Goal: Information Seeking & Learning: Learn about a topic

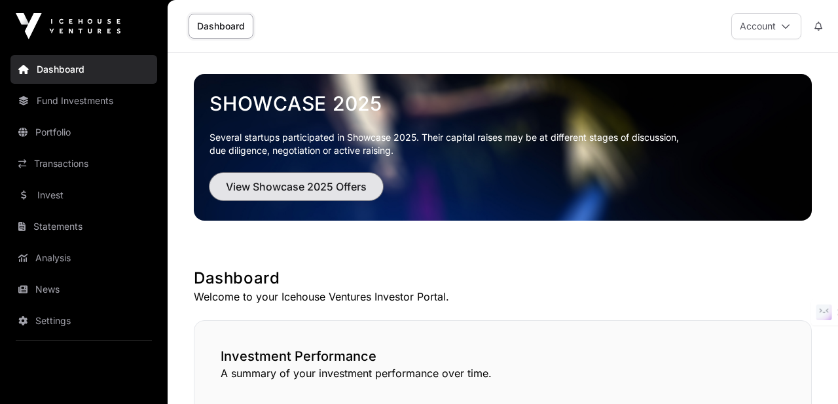
click at [362, 187] on span "View Showcase 2025 Offers" at bounding box center [296, 187] width 141 height 16
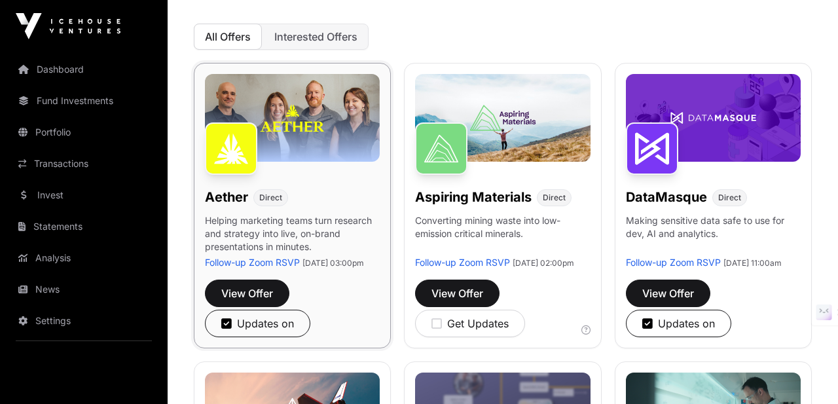
scroll to position [149, 0]
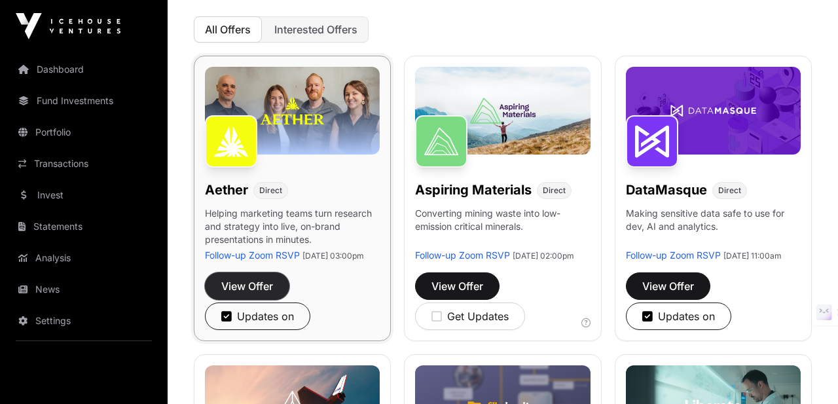
click at [256, 294] on span "View Offer" at bounding box center [247, 286] width 52 height 16
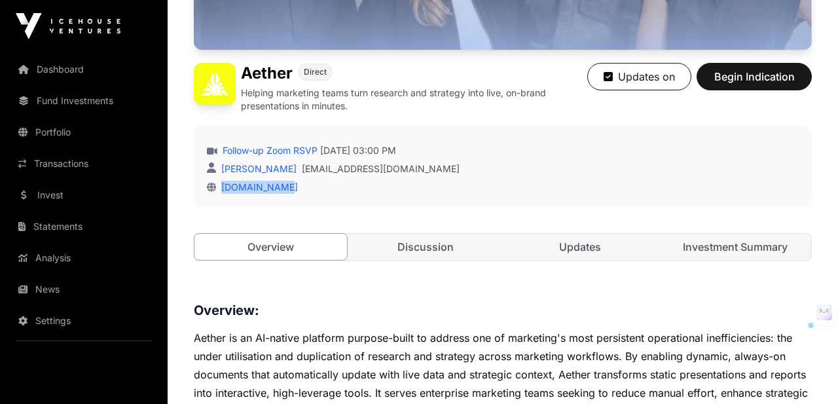
scroll to position [369, 0]
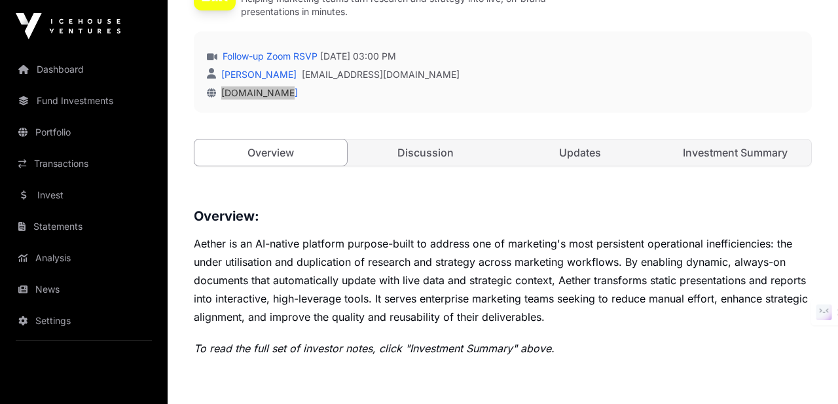
drag, startPoint x: 292, startPoint y: 60, endPoint x: 355, endPoint y: 7, distance: 81.8
click at [418, 160] on link "Discussion" at bounding box center [426, 152] width 153 height 26
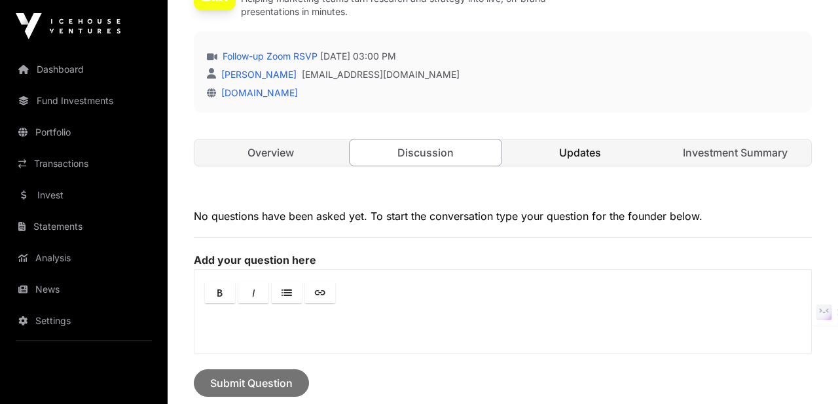
click at [550, 153] on link "Updates" at bounding box center [580, 152] width 153 height 26
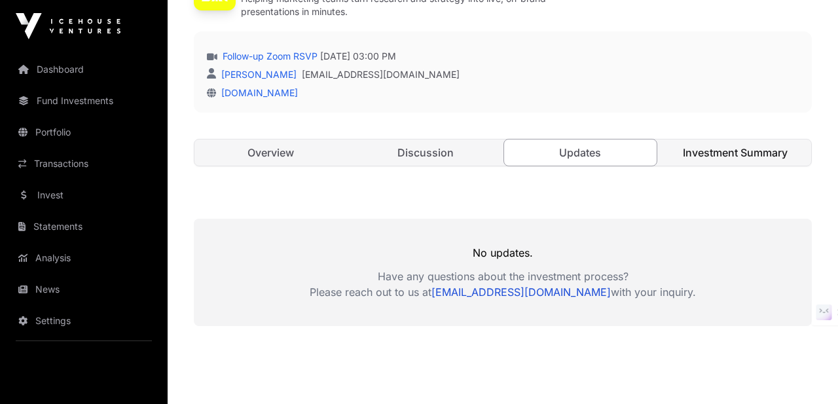
click at [703, 139] on link "Investment Summary" at bounding box center [735, 152] width 153 height 26
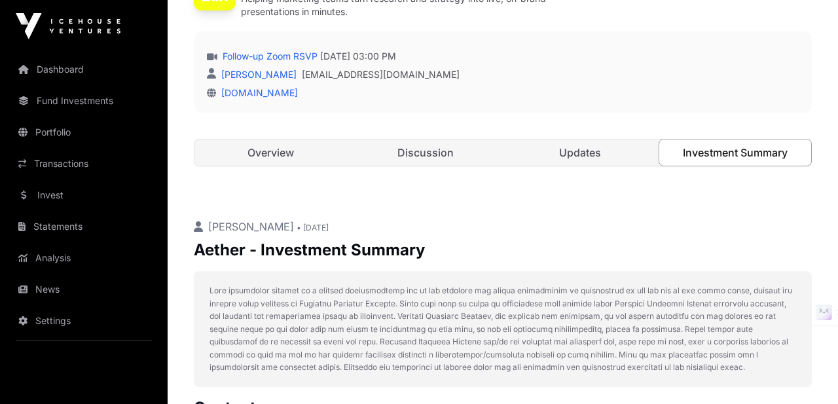
click at [699, 150] on link "Investment Summary" at bounding box center [736, 153] width 154 height 28
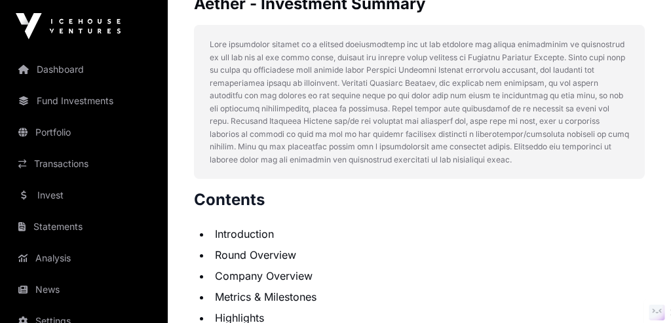
scroll to position [752, 0]
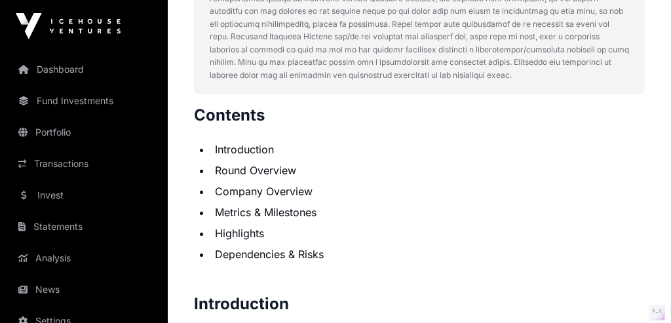
click at [241, 149] on li "Introduction" at bounding box center [428, 149] width 434 height 16
click at [241, 167] on li "Round Overview" at bounding box center [428, 170] width 434 height 16
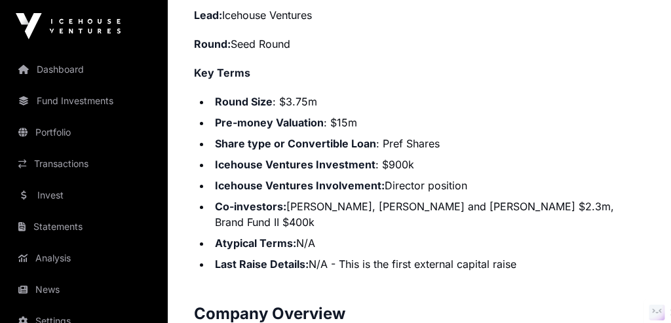
scroll to position [1257, 0]
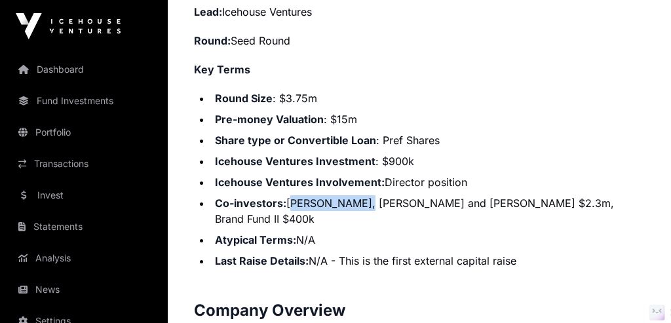
drag, startPoint x: 290, startPoint y: 202, endPoint x: 349, endPoint y: 196, distance: 59.3
click at [349, 196] on li "Co-investors: [PERSON_NAME], [PERSON_NAME] and [PERSON_NAME] $2.3m, Brand Fund …" at bounding box center [428, 210] width 434 height 31
copy li "[PERSON_NAME]"
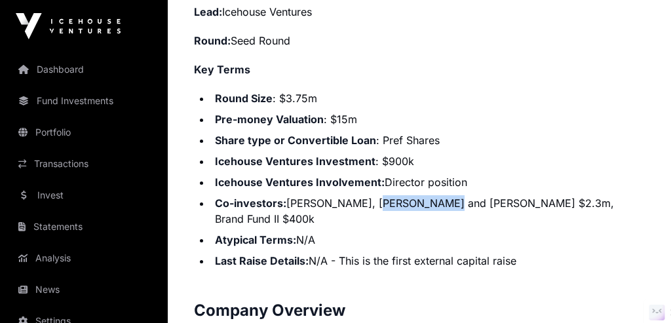
drag, startPoint x: 359, startPoint y: 200, endPoint x: 425, endPoint y: 199, distance: 66.1
click at [425, 199] on li "Co-investors: [PERSON_NAME], [PERSON_NAME] and [PERSON_NAME] $2.3m, Brand Fund …" at bounding box center [428, 210] width 434 height 31
copy li "[PERSON_NAME]"
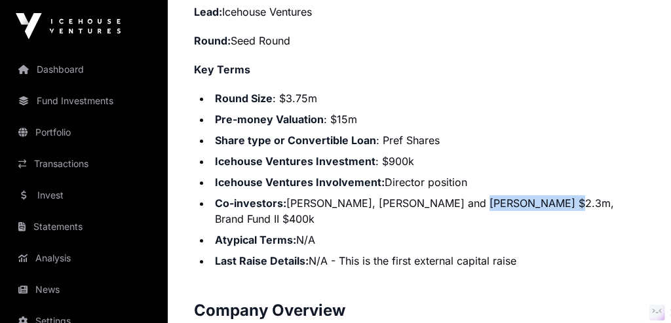
drag, startPoint x: 452, startPoint y: 200, endPoint x: 532, endPoint y: 200, distance: 79.9
click at [532, 200] on li "Co-investors: [PERSON_NAME], [PERSON_NAME] and [PERSON_NAME] $2.3m, Brand Fund …" at bounding box center [428, 210] width 434 height 31
copy li "[PERSON_NAME]"
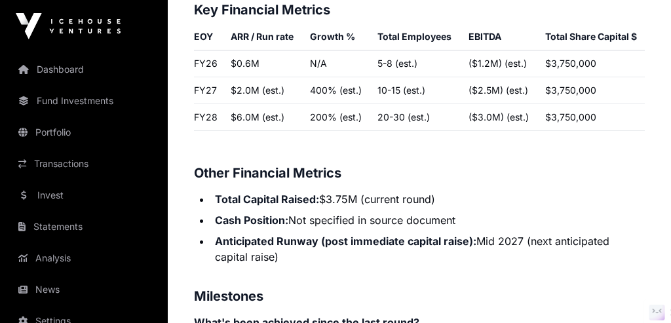
scroll to position [2181, 0]
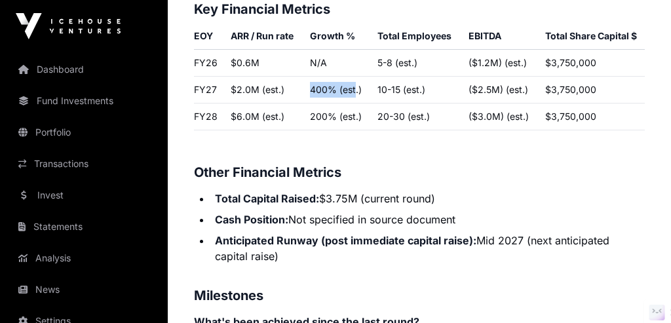
drag, startPoint x: 311, startPoint y: 84, endPoint x: 356, endPoint y: 84, distance: 45.2
click at [356, 84] on td "400% (est.)" at bounding box center [338, 90] width 67 height 27
click at [354, 107] on td "200% (est.)" at bounding box center [338, 116] width 67 height 27
drag, startPoint x: 309, startPoint y: 88, endPoint x: 356, endPoint y: 86, distance: 46.5
click at [355, 87] on td "400% (est.)" at bounding box center [338, 90] width 67 height 27
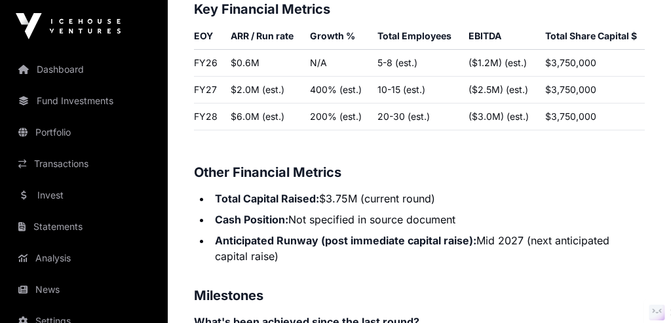
click at [246, 85] on td "$2.0M (est.)" at bounding box center [264, 90] width 79 height 27
click at [238, 85] on td "$2.0M (est.)" at bounding box center [264, 90] width 79 height 27
drag, startPoint x: 225, startPoint y: 90, endPoint x: 293, endPoint y: 90, distance: 67.5
click at [293, 90] on td "$2.0M (est.)" at bounding box center [264, 90] width 79 height 27
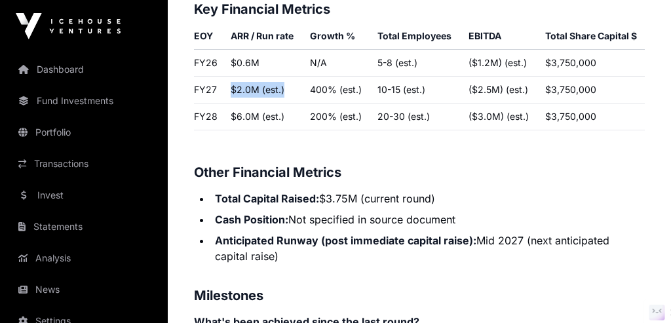
click at [293, 90] on td "$2.0M (est.)" at bounding box center [264, 90] width 79 height 27
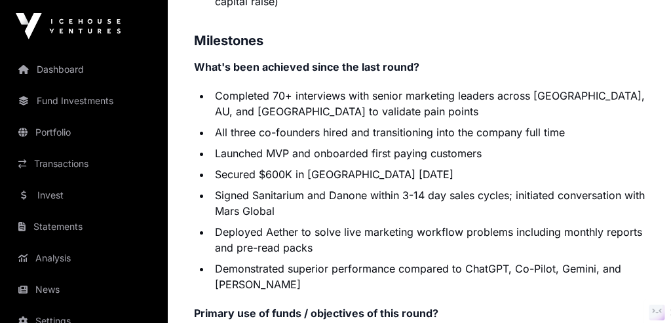
scroll to position [2437, 0]
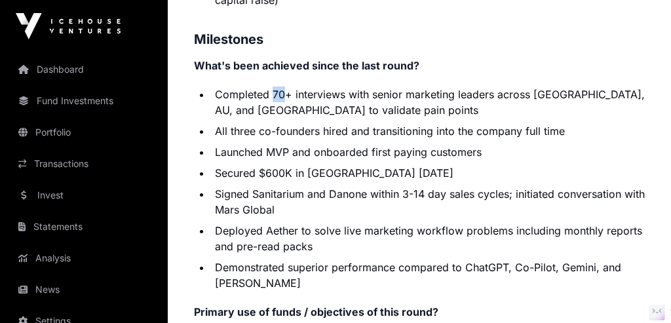
drag, startPoint x: 273, startPoint y: 92, endPoint x: 289, endPoint y: 92, distance: 16.4
click at [289, 92] on li "Completed 70+ interviews with senior marketing leaders across [GEOGRAPHIC_DATA]…" at bounding box center [428, 101] width 434 height 31
click at [311, 268] on li "Demonstrated superior performance compared to ChatGPT, Co-Pilot, Gemini, and [P…" at bounding box center [428, 274] width 434 height 31
drag, startPoint x: 250, startPoint y: 190, endPoint x: 327, endPoint y: 187, distance: 77.3
click at [327, 187] on li "Signed Sanitarium and Danone within 3-14 day sales cycles; initiated conversati…" at bounding box center [428, 201] width 434 height 31
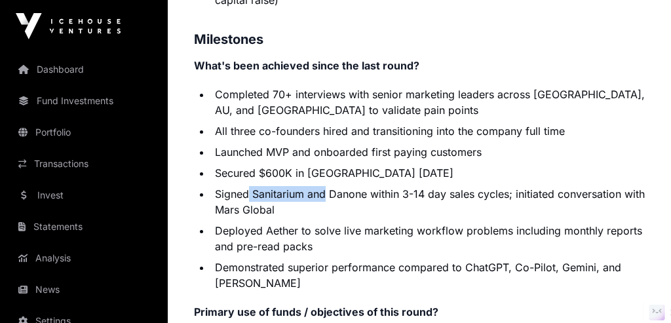
click at [335, 188] on li "Signed Sanitarium and Danone within 3-14 day sales cycles; initiated conversati…" at bounding box center [428, 201] width 434 height 31
drag, startPoint x: 237, startPoint y: 207, endPoint x: 312, endPoint y: 207, distance: 74.7
click at [312, 207] on li "Signed Sanitarium and Danone within 3-14 day sales cycles; initiated conversati…" at bounding box center [428, 201] width 434 height 31
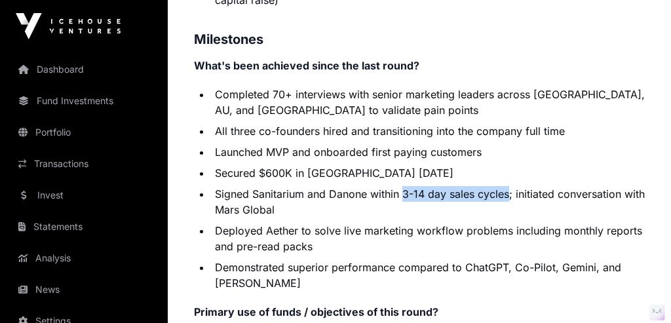
drag, startPoint x: 413, startPoint y: 191, endPoint x: 510, endPoint y: 191, distance: 96.9
click at [510, 191] on li "Signed Sanitarium and Danone within 3-14 day sales cycles; initiated conversati…" at bounding box center [428, 201] width 434 height 31
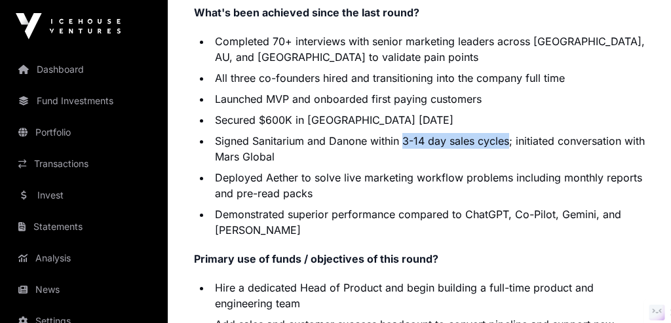
scroll to position [2500, 0]
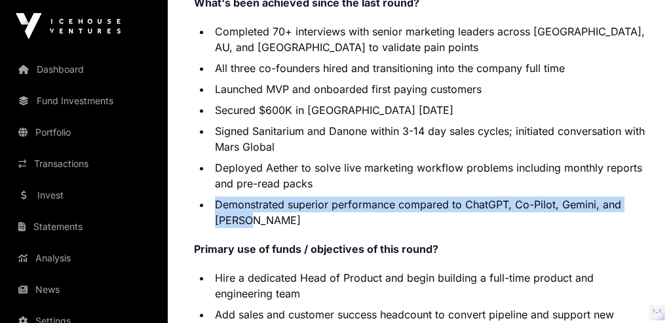
drag, startPoint x: 209, startPoint y: 200, endPoint x: 258, endPoint y: 219, distance: 52.7
click at [259, 217] on ul "Completed 70+ interviews with senior marketing leaders across [GEOGRAPHIC_DATA]…" at bounding box center [419, 126] width 451 height 204
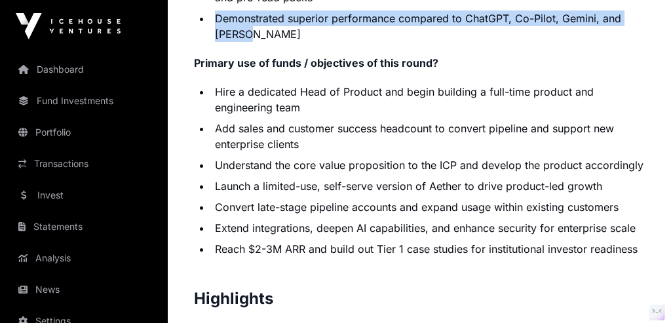
scroll to position [2687, 0]
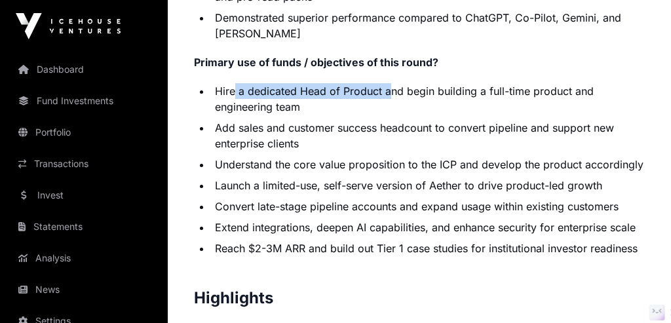
drag, startPoint x: 232, startPoint y: 84, endPoint x: 388, endPoint y: 84, distance: 156.5
click at [388, 84] on li "Hire a dedicated Head of Product and begin building a full-time product and eng…" at bounding box center [428, 98] width 434 height 31
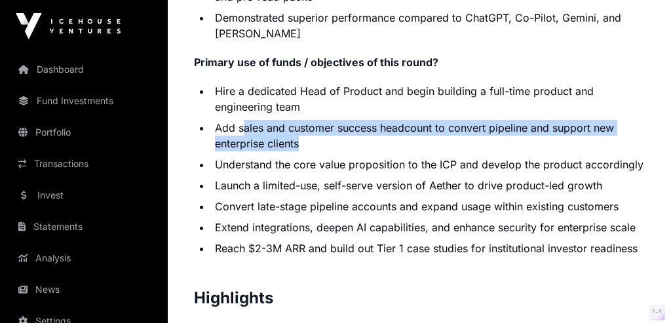
drag, startPoint x: 251, startPoint y: 126, endPoint x: 296, endPoint y: 135, distance: 46.0
click at [297, 136] on li "Add sales and customer success headcount to convert pipeline and support new en…" at bounding box center [428, 135] width 434 height 31
click at [296, 135] on li "Add sales and customer success headcount to convert pipeline and support new en…" at bounding box center [428, 135] width 434 height 31
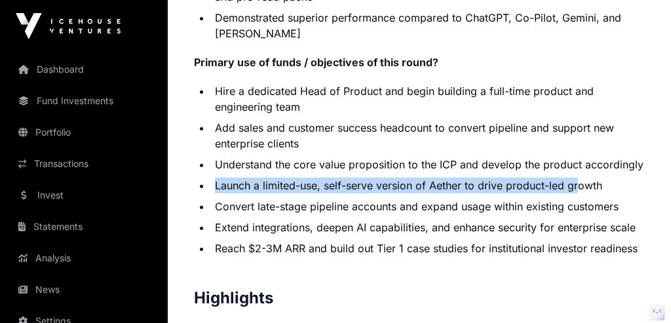
drag, startPoint x: 217, startPoint y: 185, endPoint x: 576, endPoint y: 181, distance: 358.9
click at [578, 182] on li "Launch a limited-use, self-serve version of Aether to drive product-led growth" at bounding box center [428, 185] width 434 height 16
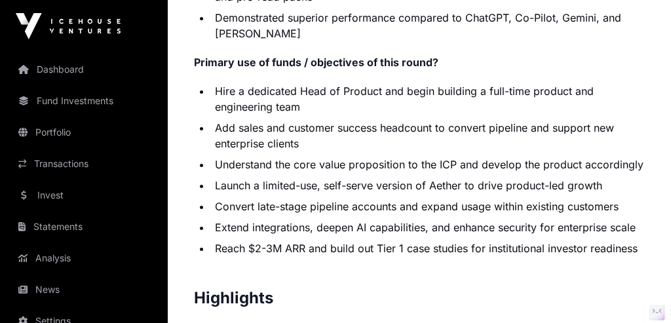
click at [518, 251] on li "Reach $2-3M ARR and build out Tier 1 case studies for institutional investor re…" at bounding box center [428, 248] width 434 height 16
drag, startPoint x: 322, startPoint y: 187, endPoint x: 413, endPoint y: 186, distance: 90.4
click at [414, 186] on li "Launch a limited-use, self-serve version of Aether to drive product-led growth" at bounding box center [428, 185] width 434 height 16
click at [413, 186] on li "Launch a limited-use, self-serve version of Aether to drive product-led growth" at bounding box center [428, 185] width 434 height 16
drag, startPoint x: 490, startPoint y: 246, endPoint x: 638, endPoint y: 245, distance: 148.0
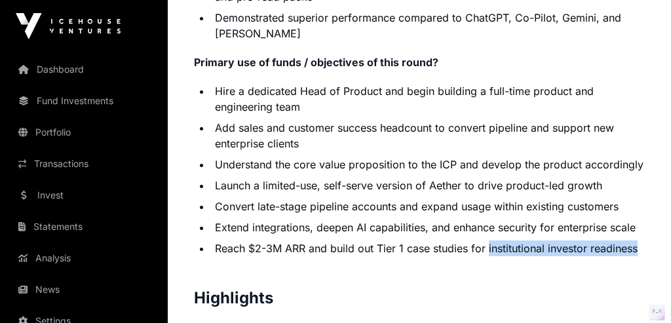
click at [638, 245] on li "Reach $2-3M ARR and build out Tier 1 case studies for institutional investor re…" at bounding box center [428, 248] width 434 height 16
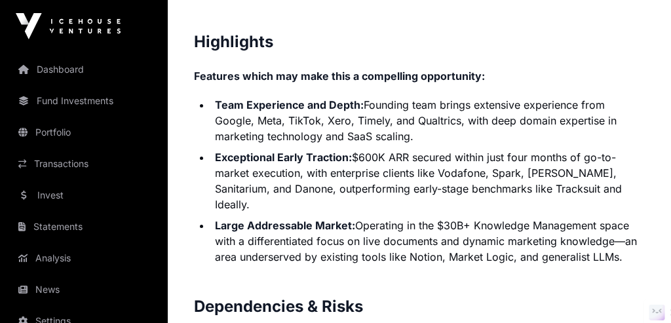
scroll to position [2944, 0]
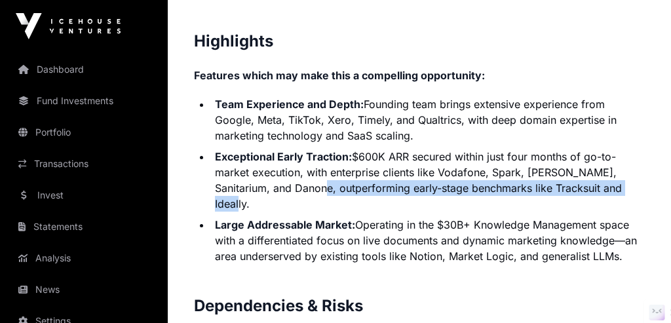
drag, startPoint x: 281, startPoint y: 185, endPoint x: 627, endPoint y: 178, distance: 345.8
click at [627, 178] on li "Exceptional Early Traction: $600K ARR secured within just four months of go-to-…" at bounding box center [428, 180] width 434 height 63
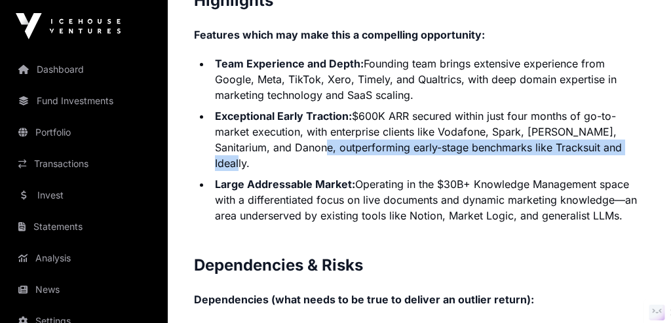
scroll to position [2985, 0]
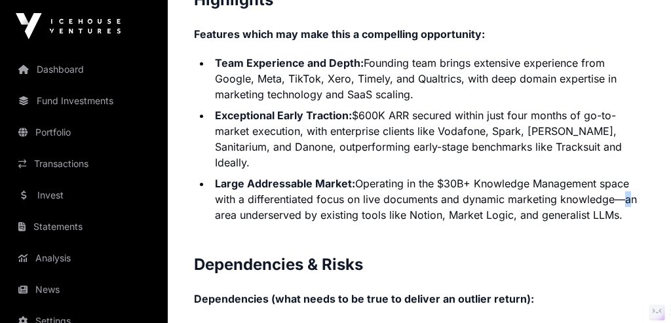
drag, startPoint x: 612, startPoint y: 183, endPoint x: 625, endPoint y: 181, distance: 13.2
click at [625, 181] on li "Large Addressable Market: Operating in the $30B+ Knowledge Management space wit…" at bounding box center [428, 199] width 434 height 47
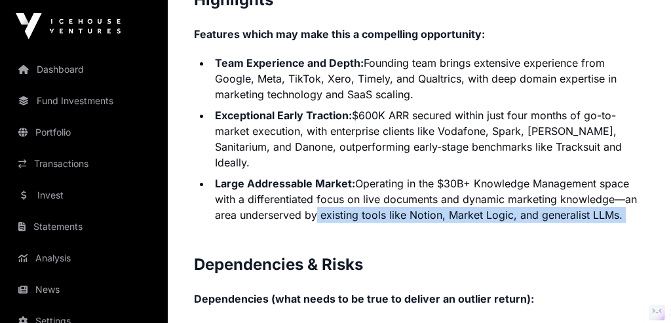
drag, startPoint x: 620, startPoint y: 204, endPoint x: 309, endPoint y: 200, distance: 311.1
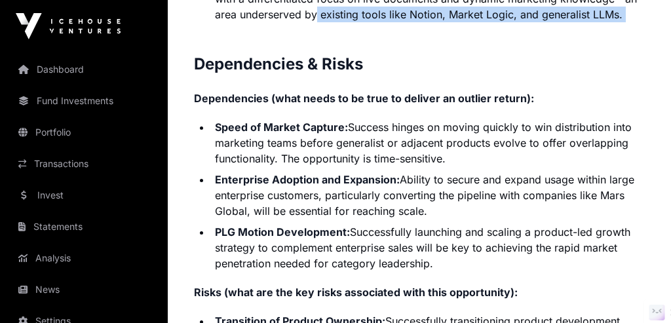
scroll to position [3186, 0]
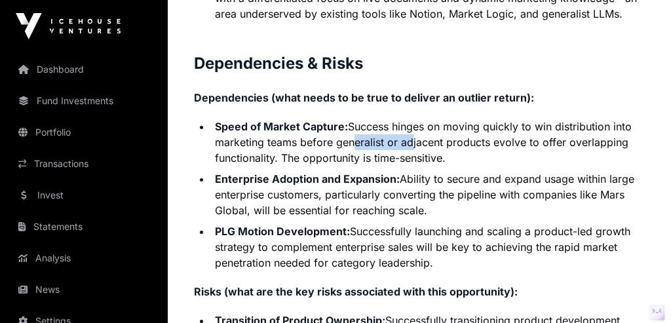
drag, startPoint x: 347, startPoint y: 130, endPoint x: 404, endPoint y: 130, distance: 57.0
click at [404, 130] on li "Speed of Market Capture: Success hinges on moving quickly to win distribution i…" at bounding box center [428, 142] width 434 height 47
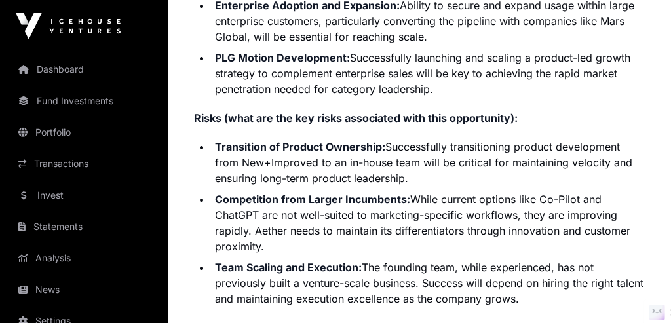
scroll to position [3362, 0]
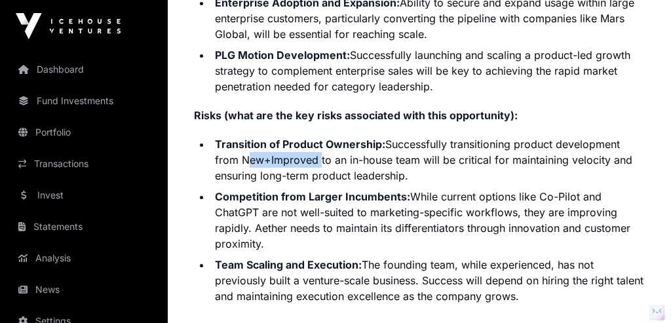
drag, startPoint x: 241, startPoint y: 140, endPoint x: 314, endPoint y: 139, distance: 73.3
click at [314, 140] on li "Transition of Product Ownership: Successfully transitioning product development…" at bounding box center [428, 159] width 434 height 47
click at [314, 139] on li "Transition of Product Ownership: Successfully transitioning product development…" at bounding box center [428, 159] width 434 height 47
drag, startPoint x: 320, startPoint y: 140, endPoint x: 240, endPoint y: 140, distance: 79.9
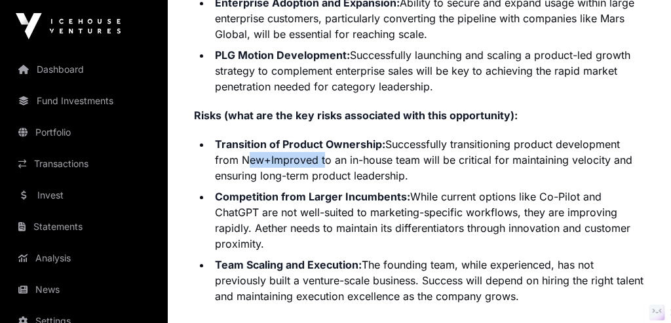
click at [240, 140] on li "Transition of Product Ownership: Successfully transitioning product development…" at bounding box center [428, 159] width 434 height 47
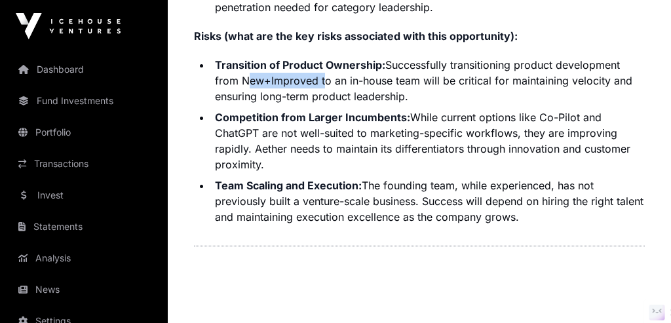
scroll to position [3448, 0]
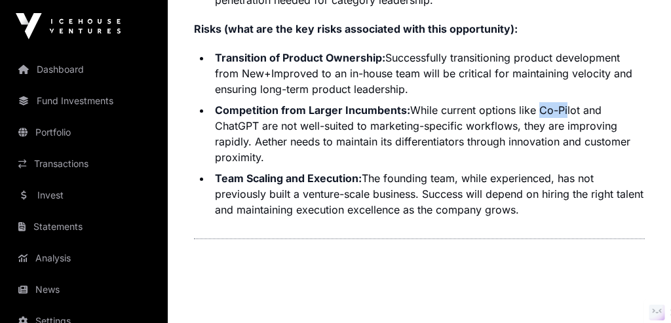
drag, startPoint x: 534, startPoint y: 90, endPoint x: 564, endPoint y: 88, distance: 29.5
click at [564, 102] on li "Competition from Larger Incumbents: While current options like Co-Pilot and Cha…" at bounding box center [428, 133] width 434 height 63
drag, startPoint x: 259, startPoint y: 105, endPoint x: 214, endPoint y: 105, distance: 44.5
click at [214, 105] on li "Competition from Larger Incumbents: While current options like Co-Pilot and Cha…" at bounding box center [428, 133] width 434 height 63
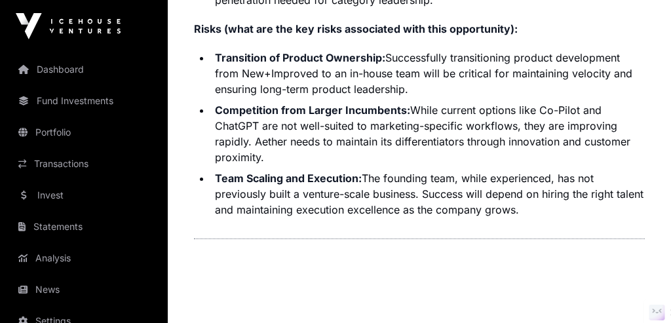
click at [214, 104] on li "Competition from Larger Incumbents: While current options like Co-Pilot and Cha…" at bounding box center [428, 133] width 434 height 63
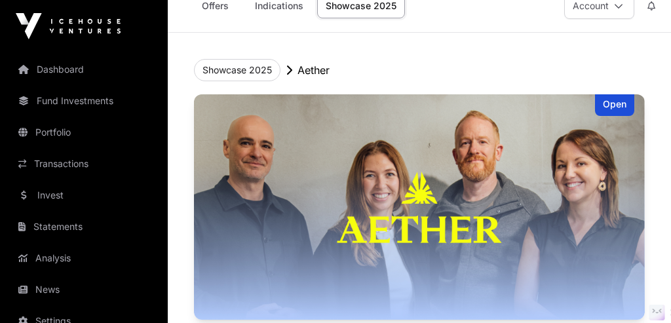
scroll to position [0, 0]
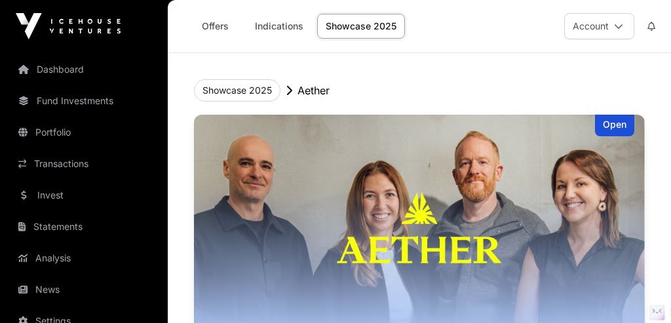
click at [70, 33] on img at bounding box center [68, 26] width 105 height 26
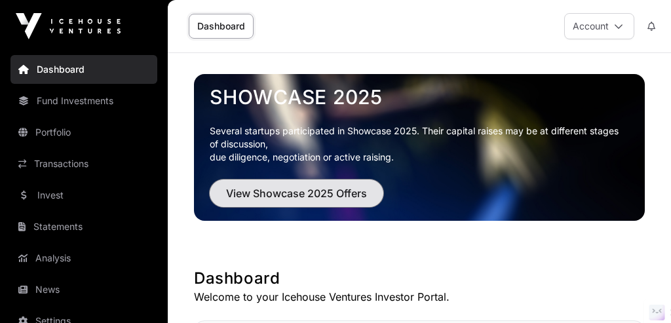
click at [263, 198] on span "View Showcase 2025 Offers" at bounding box center [296, 193] width 141 height 16
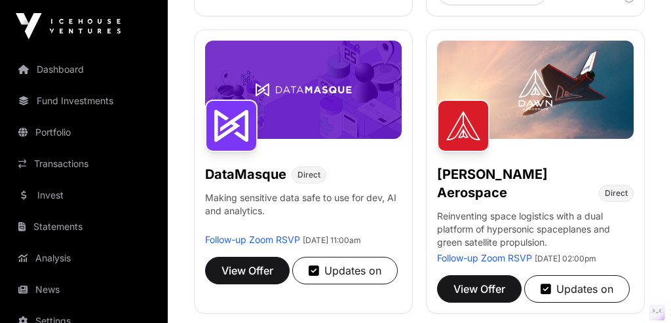
scroll to position [530, 0]
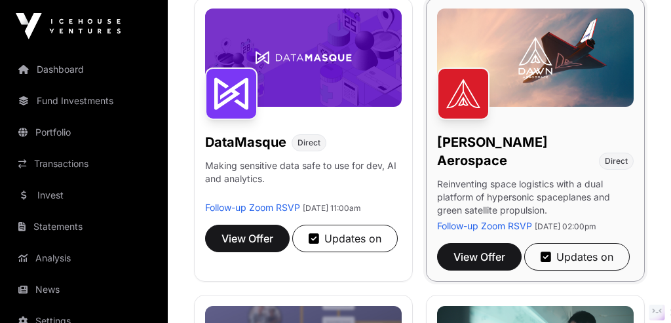
click at [555, 122] on div "[PERSON_NAME] Aerospace Direct Reinventing space logistics with a dual platform…" at bounding box center [535, 139] width 219 height 284
click at [553, 101] on img at bounding box center [535, 58] width 196 height 98
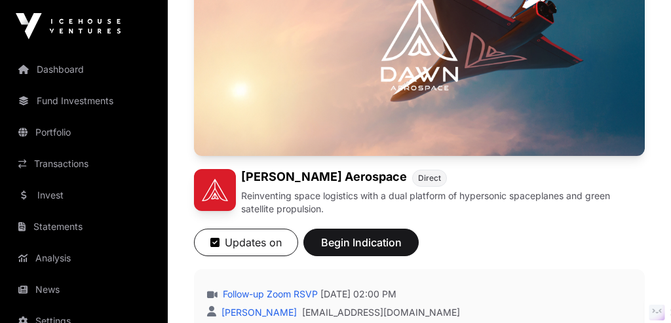
scroll to position [243, 0]
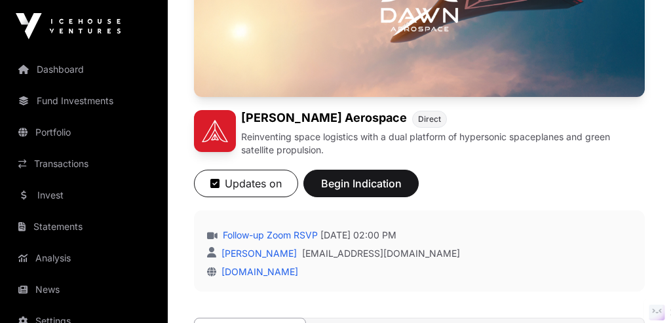
drag, startPoint x: 284, startPoint y: 232, endPoint x: 379, endPoint y: 3, distance: 248.7
click at [335, 182] on span "Begin Indication" at bounding box center [361, 184] width 83 height 16
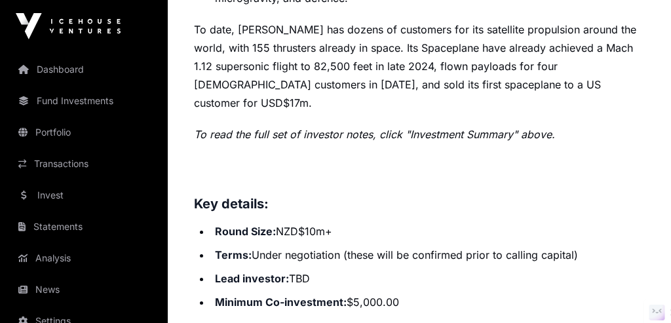
scroll to position [834, 0]
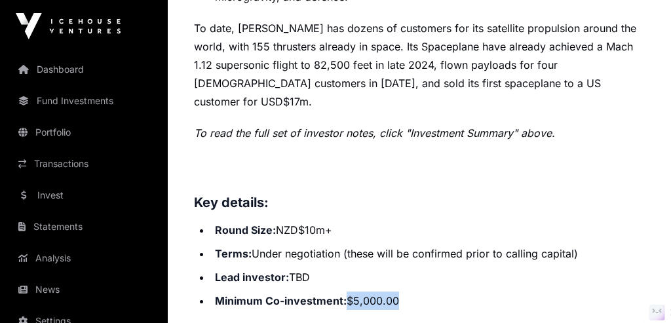
drag, startPoint x: 349, startPoint y: 264, endPoint x: 417, endPoint y: 264, distance: 68.1
click at [417, 291] on li "Minimum Co-investment: $5,000.00" at bounding box center [428, 300] width 434 height 18
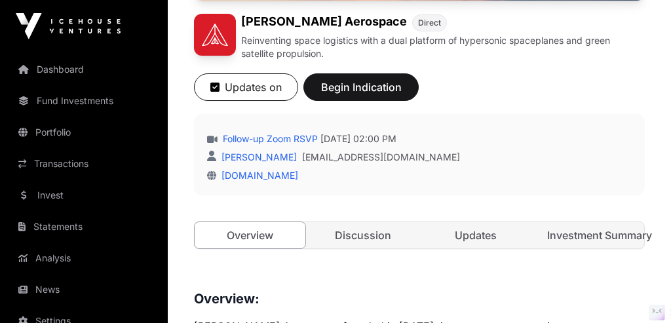
scroll to position [375, 0]
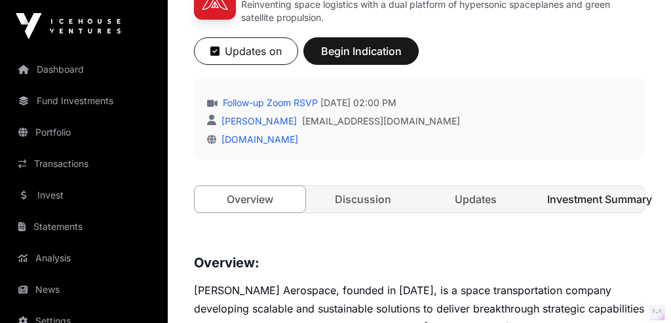
click at [578, 202] on link "Investment Summary" at bounding box center [589, 199] width 111 height 26
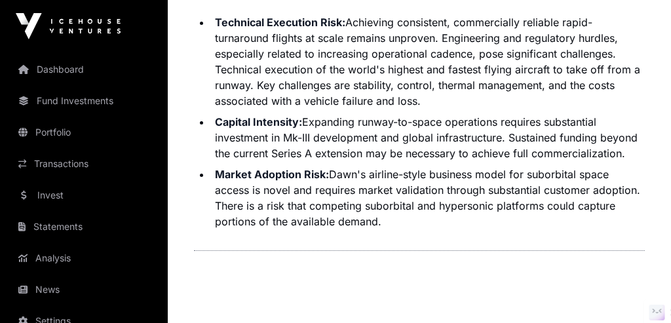
scroll to position [3542, 0]
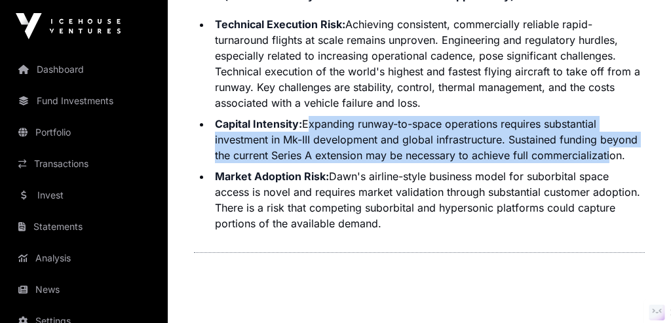
drag, startPoint x: 306, startPoint y: 71, endPoint x: 603, endPoint y: 103, distance: 299.0
click at [603, 116] on li "Capital Intensity: Expanding runway-to-space operations requires substantial in…" at bounding box center [428, 139] width 434 height 47
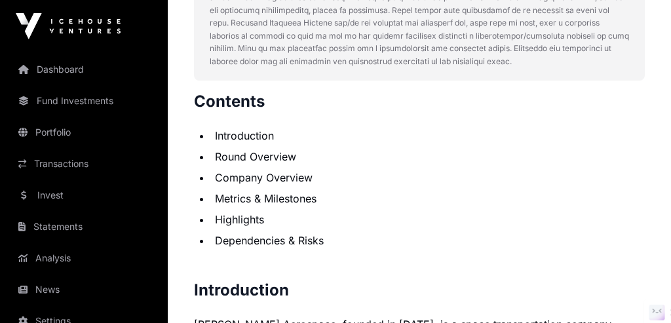
scroll to position [542, 0]
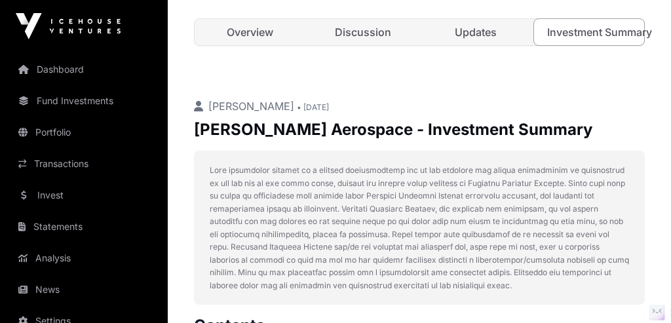
click at [78, 28] on img at bounding box center [68, 26] width 105 height 26
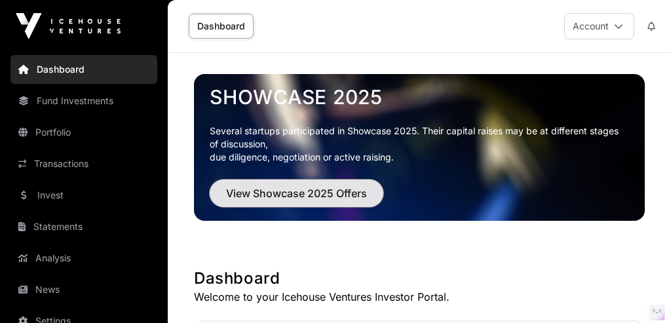
click at [240, 194] on span "View Showcase 2025 Offers" at bounding box center [296, 193] width 141 height 16
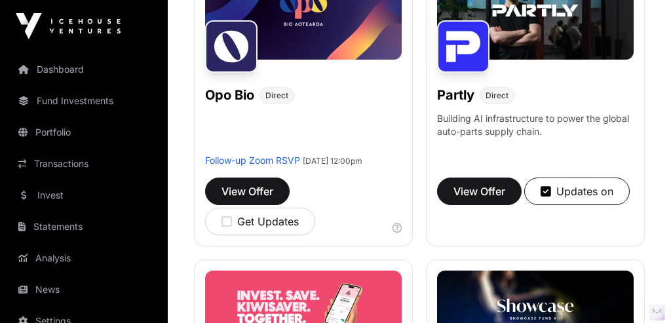
scroll to position [1187, 0]
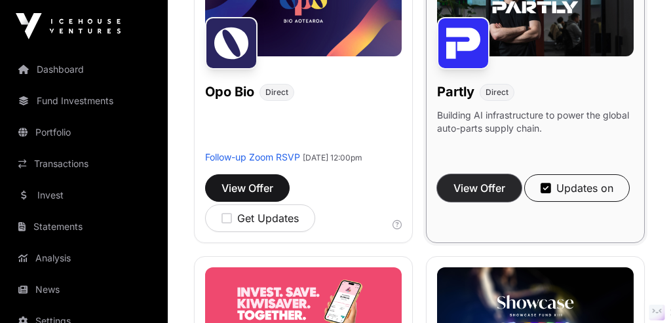
click at [484, 196] on span "View Offer" at bounding box center [479, 188] width 52 height 16
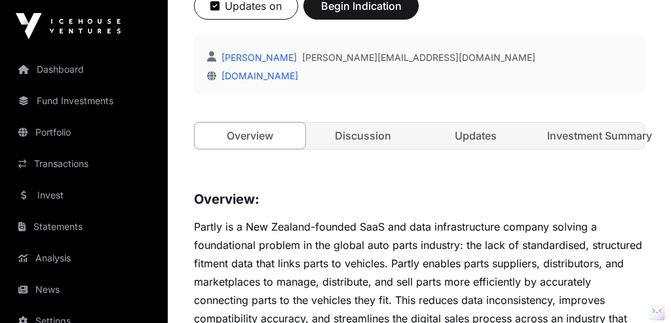
scroll to position [416, 0]
click at [577, 134] on link "Investment Summary" at bounding box center [589, 135] width 111 height 26
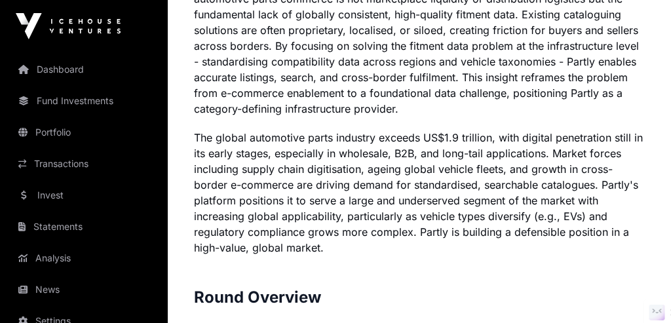
scroll to position [1328, 0]
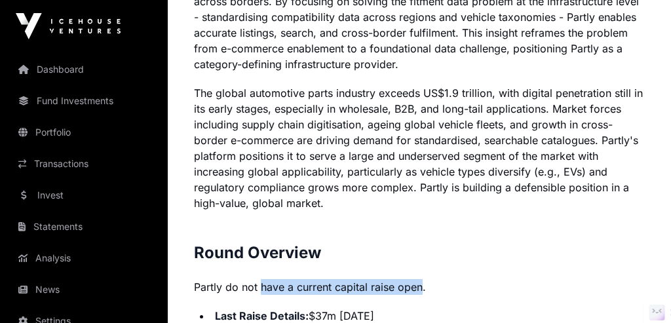
drag, startPoint x: 420, startPoint y: 273, endPoint x: 244, endPoint y: 273, distance: 176.2
click at [244, 279] on p "Partly do not have a current capital raise open." at bounding box center [419, 287] width 451 height 16
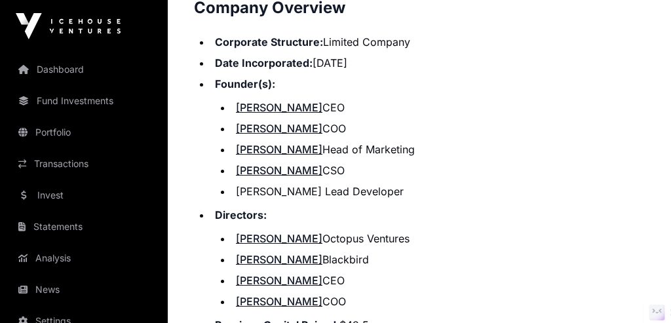
scroll to position [1705, 0]
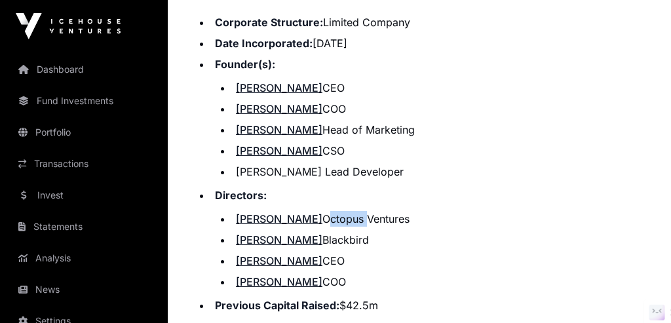
drag, startPoint x: 333, startPoint y: 198, endPoint x: 371, endPoint y: 197, distance: 37.3
click at [371, 211] on li "[PERSON_NAME] Octopus Ventures" at bounding box center [438, 219] width 413 height 16
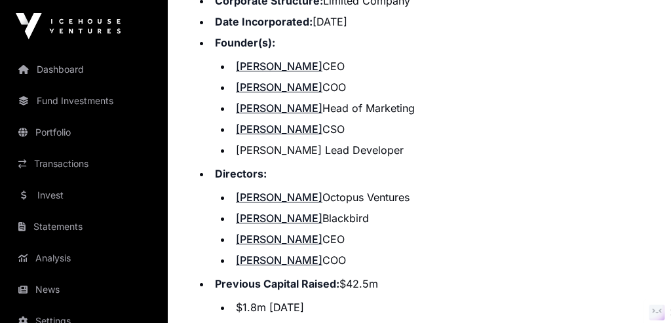
scroll to position [1680, 0]
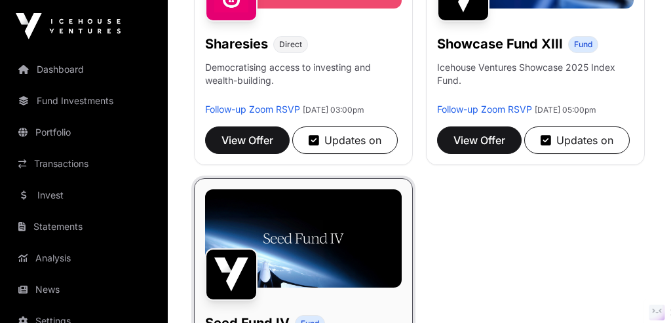
scroll to position [1545, 0]
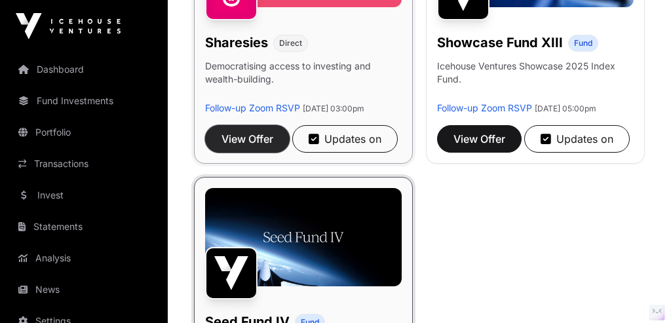
click at [262, 147] on span "View Offer" at bounding box center [247, 139] width 52 height 16
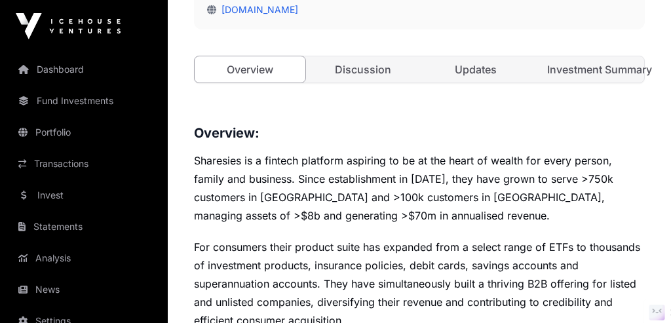
scroll to position [508, 0]
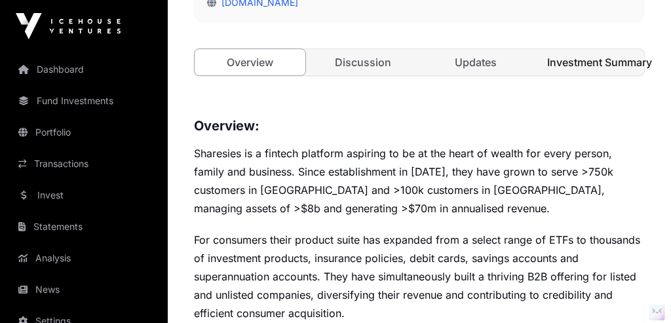
click at [561, 63] on link "Investment Summary" at bounding box center [589, 62] width 111 height 26
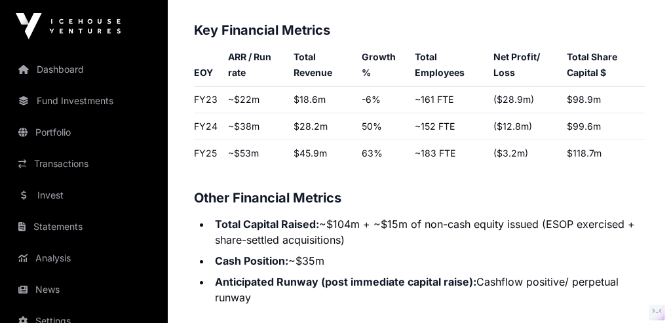
scroll to position [2470, 0]
drag, startPoint x: 465, startPoint y: 181, endPoint x: 418, endPoint y: 166, distance: 49.1
click at [418, 166] on p "Contents Introduction Round Overview Company Overview Metrics & Milestones High…" at bounding box center [419, 143] width 451 height 3521
click at [428, 244] on li "Total Capital Raised: ~$104m + ~$15m of non-cash equity issued (ESOP exercised …" at bounding box center [428, 231] width 434 height 31
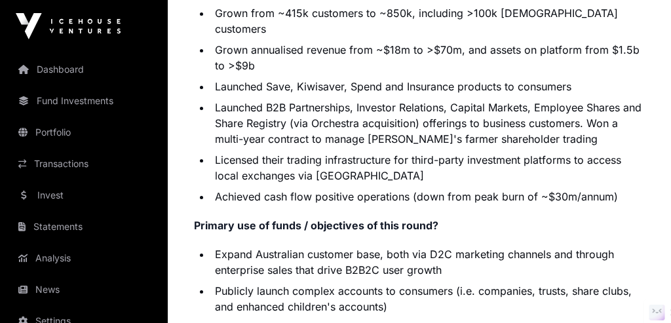
scroll to position [2850, 0]
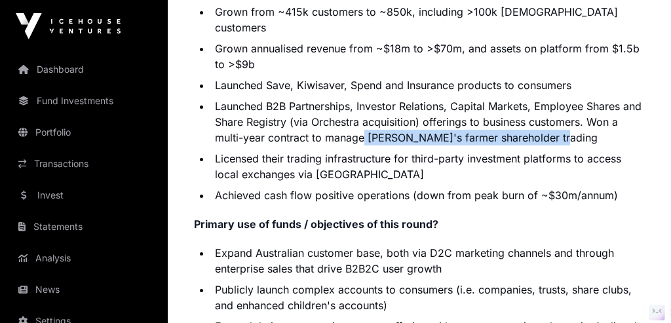
drag, startPoint x: 365, startPoint y: 139, endPoint x: 553, endPoint y: 136, distance: 187.3
click at [553, 136] on li "Launched B2B Partnerships, Investor Relations, Capital Markets, Employee Shares…" at bounding box center [428, 121] width 434 height 47
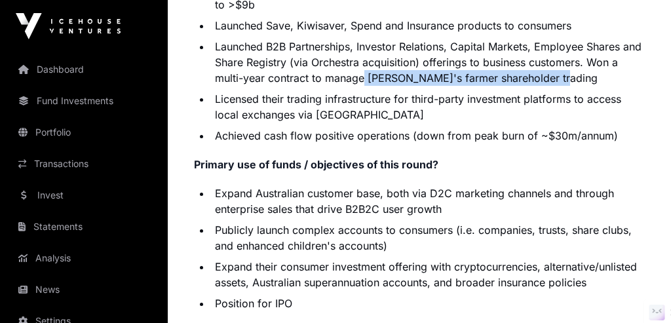
scroll to position [2913, 0]
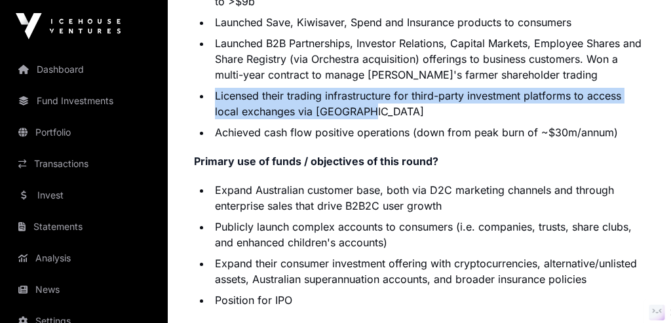
drag, startPoint x: 217, startPoint y: 101, endPoint x: 364, endPoint y: 102, distance: 147.3
click at [365, 102] on li "Licensed their trading infrastructure for third-party investment platforms to a…" at bounding box center [428, 103] width 434 height 31
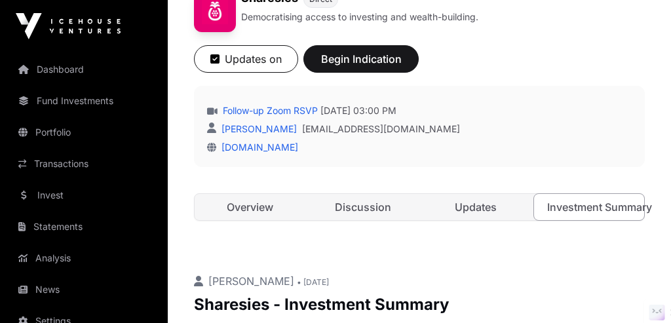
scroll to position [354, 0]
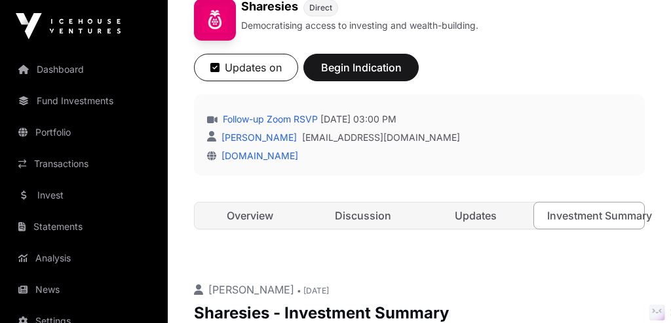
drag, startPoint x: 282, startPoint y: 113, endPoint x: 411, endPoint y: 31, distance: 152.8
